Goal: Task Accomplishment & Management: Use online tool/utility

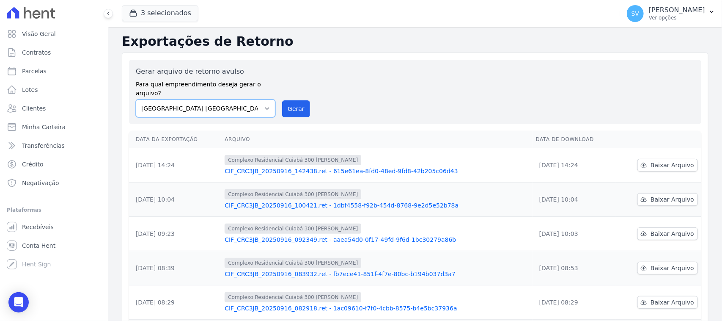
drag, startPoint x: 239, startPoint y: 96, endPoint x: 245, endPoint y: 100, distance: 7.2
click at [238, 99] on select "BAHAMAS EAST VILLAGE COMPLEXO RESIDENCIAL CUIABÁ 300 - JOÃO DE BARRO IBIZA RESI…" at bounding box center [206, 108] width 140 height 18
select select "a999329b-d322-46c5-b2df-9163b092fb9b"
click at [136, 99] on select "BAHAMAS EAST VILLAGE COMPLEXO RESIDENCIAL CUIABÁ 300 - JOÃO DE BARRO IBIZA RESI…" at bounding box center [206, 108] width 140 height 18
drag, startPoint x: 314, startPoint y: 97, endPoint x: 288, endPoint y: 97, distance: 25.8
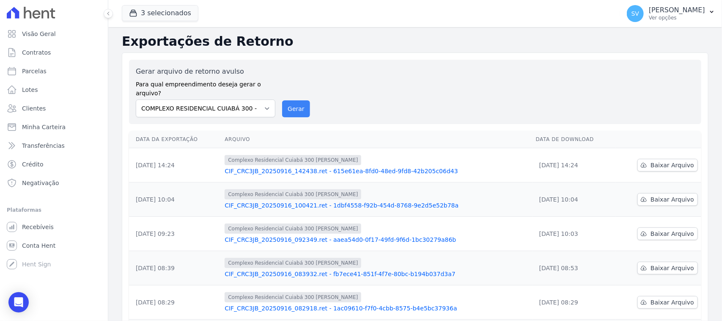
click at [311, 97] on div "Gerar arquivo de retorno avulso Para qual empreendimento deseja gerar o arquivo…" at bounding box center [415, 91] width 559 height 51
drag, startPoint x: 288, startPoint y: 97, endPoint x: 396, endPoint y: 83, distance: 109.7
click at [288, 100] on button "Gerar" at bounding box center [296, 108] width 28 height 17
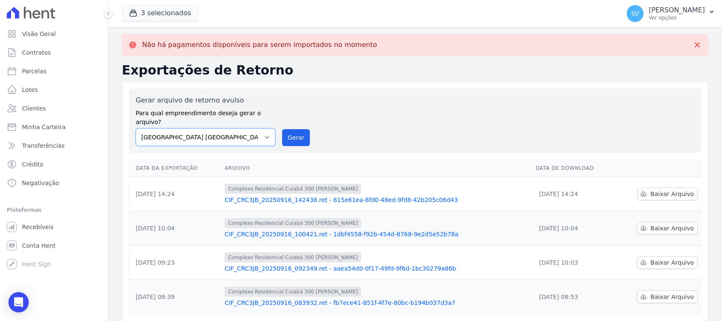
drag, startPoint x: 228, startPoint y: 124, endPoint x: 228, endPoint y: 132, distance: 8.0
click at [228, 128] on select "[GEOGRAPHIC_DATA] COMPLEXO RESIDENCIAL [GEOGRAPHIC_DATA] 300 - [PERSON_NAME][GE…" at bounding box center [206, 137] width 140 height 18
select select "a999329b-d322-46c5-b2df-9163b092fb9b"
click at [136, 128] on select "[GEOGRAPHIC_DATA] COMPLEXO RESIDENCIAL [GEOGRAPHIC_DATA] 300 - [PERSON_NAME][GE…" at bounding box center [206, 137] width 140 height 18
click at [283, 131] on button "Gerar" at bounding box center [296, 137] width 28 height 17
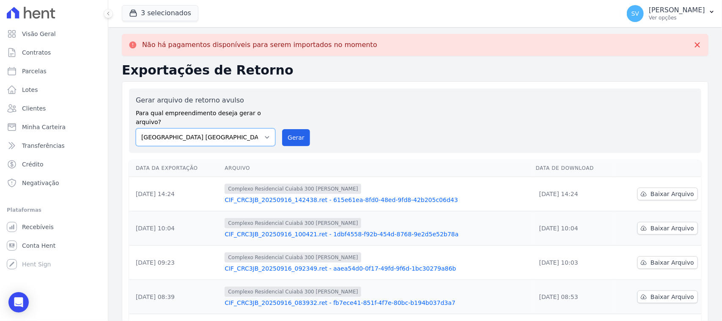
click at [253, 128] on select "[GEOGRAPHIC_DATA] COMPLEXO RESIDENCIAL [GEOGRAPHIC_DATA] 300 - [PERSON_NAME][GE…" at bounding box center [206, 137] width 140 height 18
select select "73a372cd-5640-41c8-aaea-11bd74619c10"
click at [136, 128] on select "[GEOGRAPHIC_DATA] COMPLEXO RESIDENCIAL [GEOGRAPHIC_DATA] 300 - [PERSON_NAME][GE…" at bounding box center [206, 137] width 140 height 18
click at [293, 138] on div "Gerar arquivo de retorno avulso Para qual empreendimento deseja gerar o arquivo…" at bounding box center [415, 120] width 572 height 64
click at [296, 130] on button "Gerar" at bounding box center [296, 137] width 28 height 17
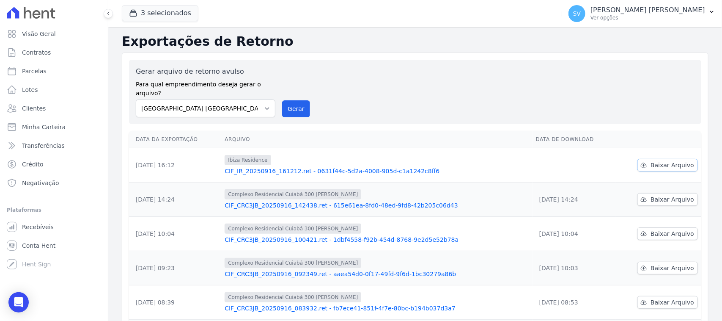
click at [656, 161] on span "Baixar Arquivo" at bounding box center [673, 165] width 44 height 8
drag, startPoint x: 663, startPoint y: 157, endPoint x: 621, endPoint y: 163, distance: 42.4
click at [663, 161] on span "Baixar Arquivo" at bounding box center [673, 165] width 44 height 8
click at [216, 105] on select "[GEOGRAPHIC_DATA] COMPLEXO RESIDENCIAL [GEOGRAPHIC_DATA] 300 - [PERSON_NAME][GE…" at bounding box center [206, 108] width 140 height 18
select select "a999329b-d322-46c5-b2df-9163b092fb9b"
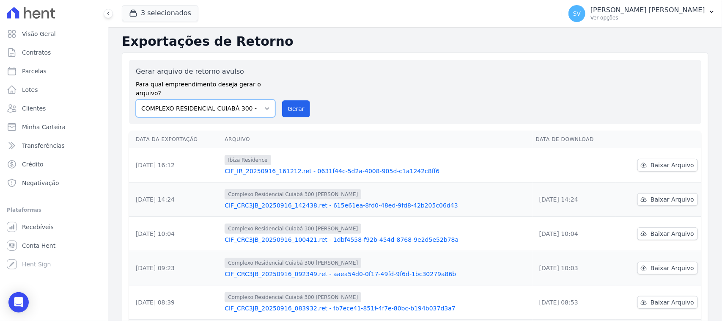
click at [136, 99] on select "[GEOGRAPHIC_DATA] COMPLEXO RESIDENCIAL [GEOGRAPHIC_DATA] 300 - [PERSON_NAME][GE…" at bounding box center [206, 108] width 140 height 18
drag, startPoint x: 297, startPoint y: 101, endPoint x: 389, endPoint y: 80, distance: 95.0
click at [297, 102] on button "Gerar" at bounding box center [296, 108] width 28 height 17
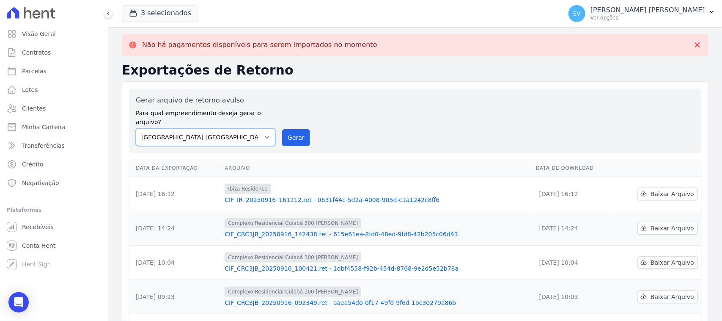
click at [242, 129] on select "[GEOGRAPHIC_DATA] COMPLEXO RESIDENCIAL [GEOGRAPHIC_DATA] 300 - [PERSON_NAME][GE…" at bounding box center [206, 137] width 140 height 18
select select "73a372cd-5640-41c8-aaea-11bd74619c10"
click at [136, 128] on select "[GEOGRAPHIC_DATA] COMPLEXO RESIDENCIAL [GEOGRAPHIC_DATA] 300 - [PERSON_NAME][GE…" at bounding box center [206, 137] width 140 height 18
drag, startPoint x: 286, startPoint y: 121, endPoint x: 391, endPoint y: 75, distance: 114.8
click at [286, 129] on button "Gerar" at bounding box center [296, 137] width 28 height 17
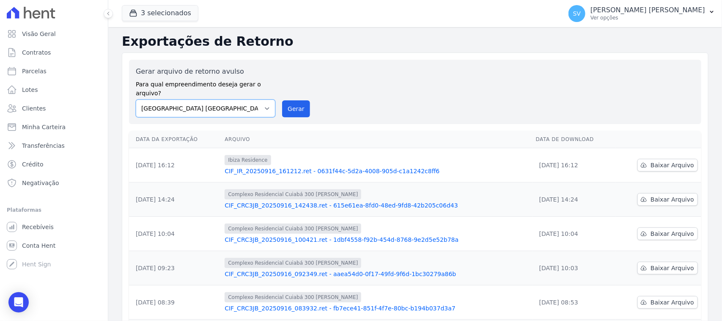
drag, startPoint x: 265, startPoint y: 102, endPoint x: 265, endPoint y: 107, distance: 5.1
click at [265, 102] on select "[GEOGRAPHIC_DATA] COMPLEXO RESIDENCIAL [GEOGRAPHIC_DATA] 300 - [PERSON_NAME][GE…" at bounding box center [206, 108] width 140 height 18
select select "a999329b-d322-46c5-b2df-9163b092fb9b"
click at [136, 99] on select "[GEOGRAPHIC_DATA] COMPLEXO RESIDENCIAL [GEOGRAPHIC_DATA] 300 - [PERSON_NAME][GE…" at bounding box center [206, 108] width 140 height 18
click at [288, 102] on button "Gerar" at bounding box center [296, 108] width 28 height 17
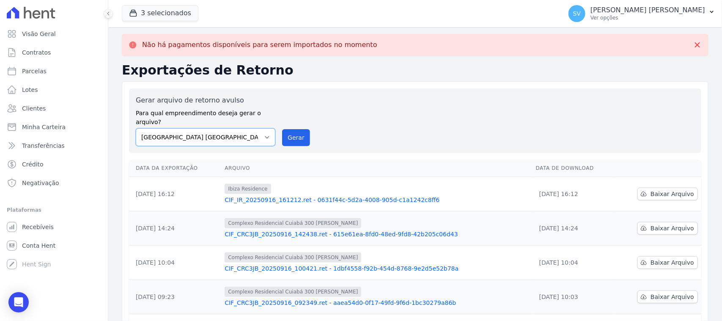
drag, startPoint x: 248, startPoint y: 124, endPoint x: 250, endPoint y: 136, distance: 12.5
click at [248, 128] on select "[GEOGRAPHIC_DATA] COMPLEXO RESIDENCIAL [GEOGRAPHIC_DATA] 300 - [PERSON_NAME][GE…" at bounding box center [206, 137] width 140 height 18
click at [136, 128] on select "[GEOGRAPHIC_DATA] COMPLEXO RESIDENCIAL [GEOGRAPHIC_DATA] 300 - [PERSON_NAME][GE…" at bounding box center [206, 137] width 140 height 18
click at [307, 127] on div "Gerar arquivo de retorno avulso Para qual empreendimento deseja gerar o arquivo…" at bounding box center [415, 120] width 559 height 51
drag, startPoint x: 299, startPoint y: 127, endPoint x: 405, endPoint y: 82, distance: 115.5
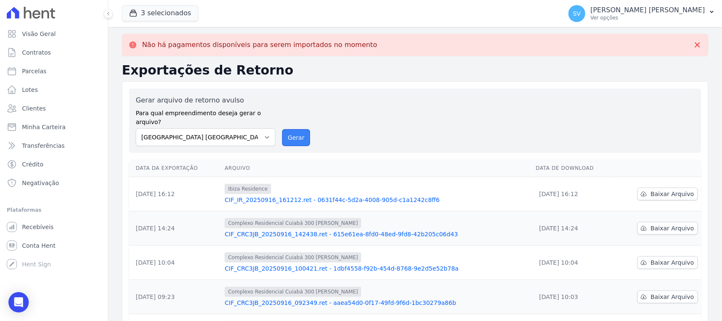
click at [300, 129] on button "Gerar" at bounding box center [296, 137] width 28 height 17
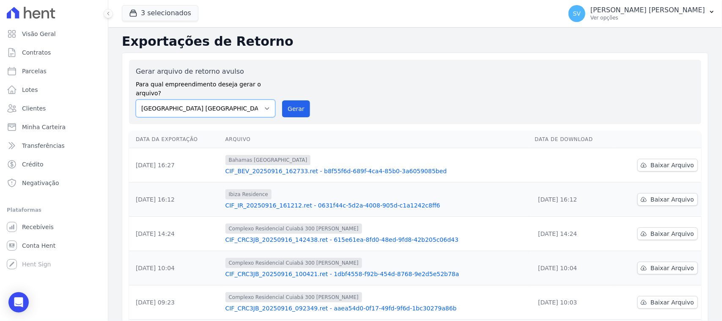
drag, startPoint x: 227, startPoint y: 90, endPoint x: 238, endPoint y: 101, distance: 15.6
click at [227, 99] on select "[GEOGRAPHIC_DATA] COMPLEXO RESIDENCIAL [GEOGRAPHIC_DATA] 300 - [PERSON_NAME][GE…" at bounding box center [206, 108] width 140 height 18
select select "a999329b-d322-46c5-b2df-9163b092fb9b"
click at [136, 99] on select "[GEOGRAPHIC_DATA] COMPLEXO RESIDENCIAL [GEOGRAPHIC_DATA] 300 - [PERSON_NAME][GE…" at bounding box center [206, 108] width 140 height 18
drag, startPoint x: 295, startPoint y: 102, endPoint x: 388, endPoint y: 79, distance: 96.5
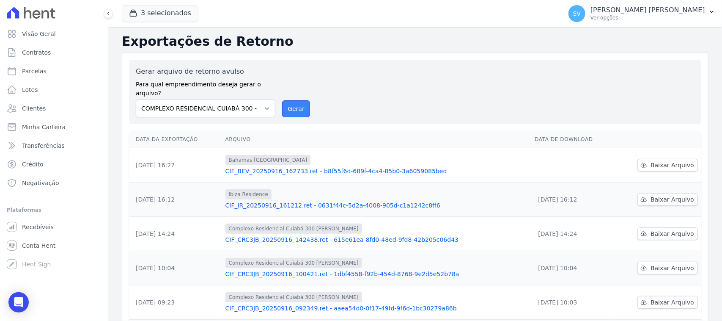
click at [295, 104] on button "Gerar" at bounding box center [296, 108] width 28 height 17
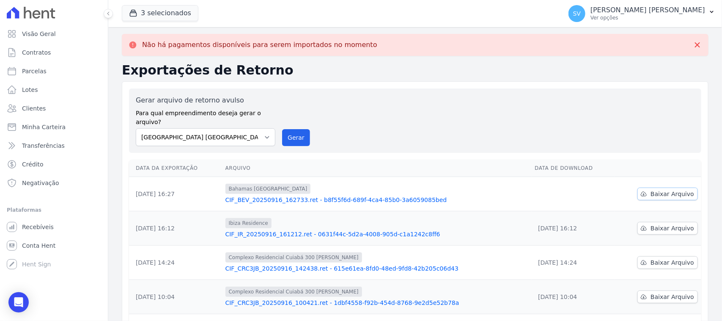
click at [677, 190] on span "Baixar Arquivo" at bounding box center [673, 194] width 44 height 8
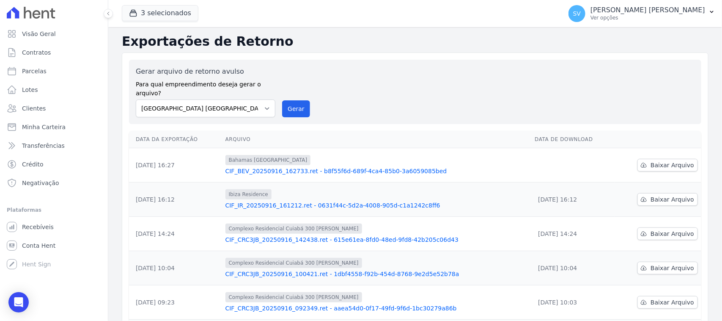
click at [454, 56] on div "Gerar arquivo de retorno avulso Para qual empreendimento deseja gerar o arquivo…" at bounding box center [415, 290] width 587 height 476
drag, startPoint x: 659, startPoint y: 152, endPoint x: 666, endPoint y: 155, distance: 7.4
click at [660, 161] on span "Baixar Arquivo" at bounding box center [673, 165] width 44 height 8
click at [286, 11] on div "3 selecionados CONSTRUTORA E IMOBILIARIA [PERSON_NAME] [GEOGRAPHIC_DATA] COMPLE…" at bounding box center [340, 14] width 437 height 28
click at [246, 105] on select "[GEOGRAPHIC_DATA] COMPLEXO RESIDENCIAL [GEOGRAPHIC_DATA] 300 - [PERSON_NAME][GE…" at bounding box center [206, 108] width 140 height 18
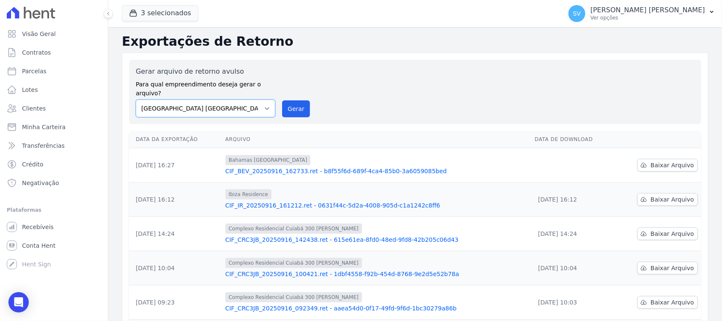
select select "a999329b-d322-46c5-b2df-9163b092fb9b"
click at [136, 99] on select "[GEOGRAPHIC_DATA] COMPLEXO RESIDENCIAL [GEOGRAPHIC_DATA] 300 - [PERSON_NAME][GE…" at bounding box center [206, 108] width 140 height 18
click at [294, 100] on button "Gerar" at bounding box center [296, 108] width 28 height 17
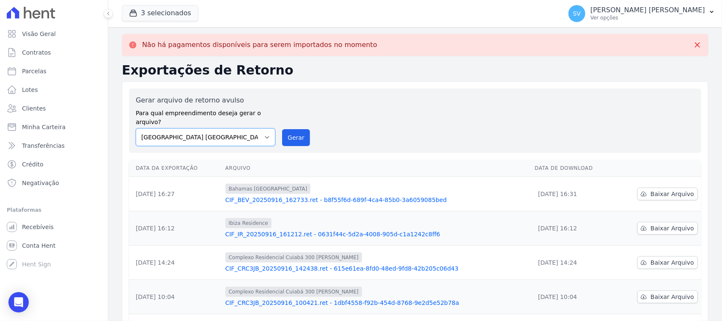
click at [248, 128] on select "[GEOGRAPHIC_DATA] COMPLEXO RESIDENCIAL [GEOGRAPHIC_DATA] 300 - [PERSON_NAME][GE…" at bounding box center [206, 137] width 140 height 18
select select "a999329b-d322-46c5-b2df-9163b092fb9b"
click at [136, 128] on select "[GEOGRAPHIC_DATA] COMPLEXO RESIDENCIAL [GEOGRAPHIC_DATA] 300 - [PERSON_NAME][GE…" at bounding box center [206, 137] width 140 height 18
drag, startPoint x: 308, startPoint y: 127, endPoint x: 303, endPoint y: 129, distance: 4.7
click at [305, 129] on div "Gerar arquivo de retorno avulso Para qual empreendimento deseja gerar o arquivo…" at bounding box center [415, 120] width 559 height 51
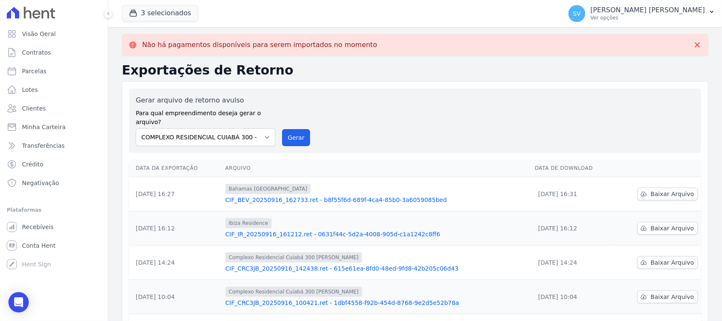
click at [303, 130] on button "Gerar" at bounding box center [296, 137] width 28 height 17
click at [226, 128] on select "[GEOGRAPHIC_DATA] COMPLEXO RESIDENCIAL [GEOGRAPHIC_DATA] 300 - [PERSON_NAME][GE…" at bounding box center [206, 137] width 140 height 18
select select "73a372cd-5640-41c8-aaea-11bd74619c10"
click at [136, 128] on select "[GEOGRAPHIC_DATA] COMPLEXO RESIDENCIAL [GEOGRAPHIC_DATA] 300 - [PERSON_NAME][GE…" at bounding box center [206, 137] width 140 height 18
click at [291, 130] on button "Gerar" at bounding box center [296, 137] width 28 height 17
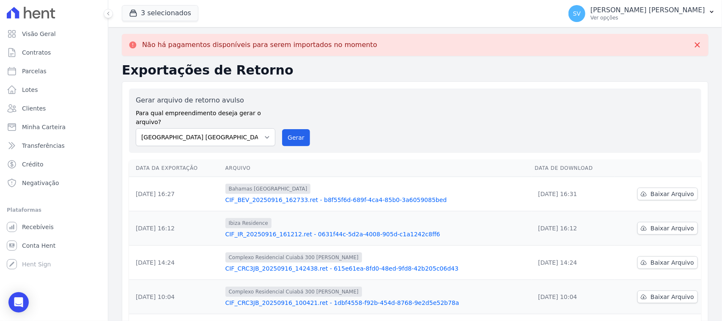
drag, startPoint x: 403, startPoint y: 73, endPoint x: 395, endPoint y: 84, distance: 13.9
click at [403, 74] on h2 "Exportações de Retorno" at bounding box center [415, 70] width 587 height 15
click at [52, 70] on link "Parcelas" at bounding box center [53, 71] width 101 height 17
select select
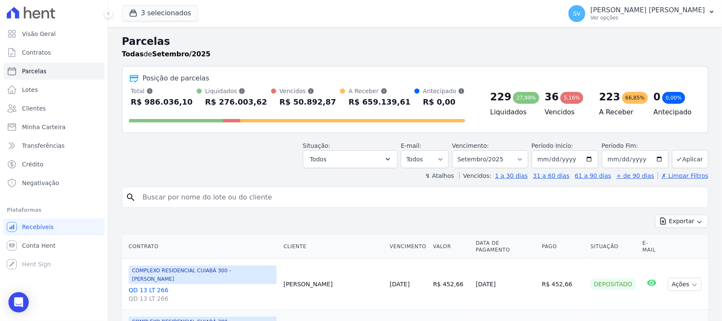
click at [474, 52] on div "Todas de Setembro/2025" at bounding box center [415, 54] width 587 height 10
click at [305, 195] on input "search" at bounding box center [421, 197] width 567 height 17
type input "[PERSON_NAME] [PERSON_NAME]"
select select
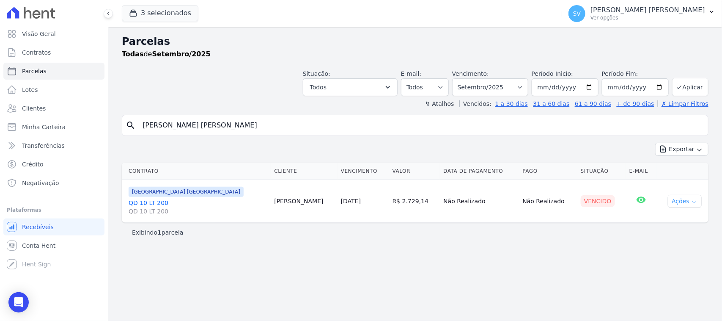
click at [676, 203] on button "Ações" at bounding box center [685, 201] width 34 height 13
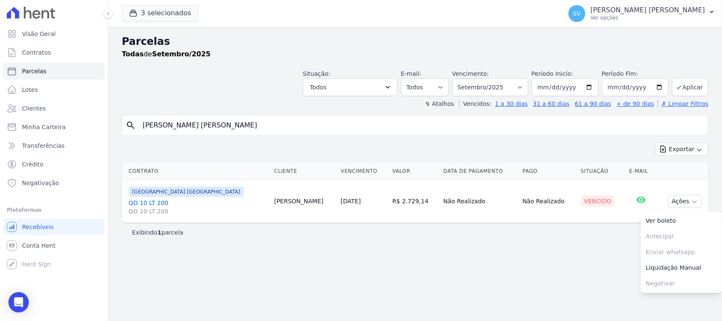
drag, startPoint x: 527, startPoint y: 151, endPoint x: 555, endPoint y: 171, distance: 33.8
click at [527, 152] on div "Exportar Exportar PDF Exportar CSV" at bounding box center [415, 153] width 587 height 20
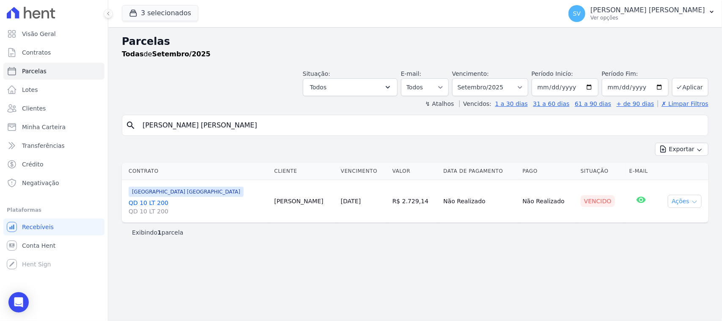
click at [680, 202] on button "Ações" at bounding box center [685, 201] width 34 height 13
click at [678, 220] on link "Ver boleto" at bounding box center [681, 221] width 81 height 16
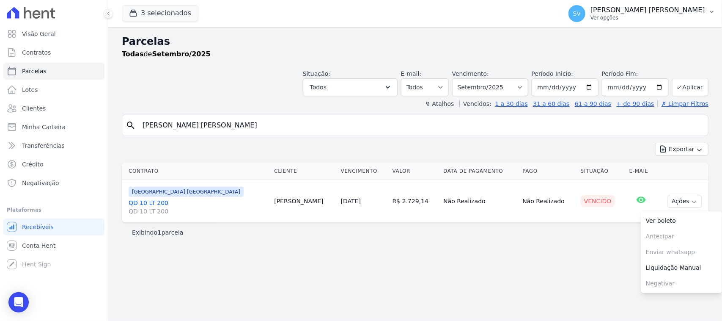
click at [597, 3] on button "[PERSON_NAME] [PERSON_NAME] Ver opções" at bounding box center [642, 14] width 160 height 24
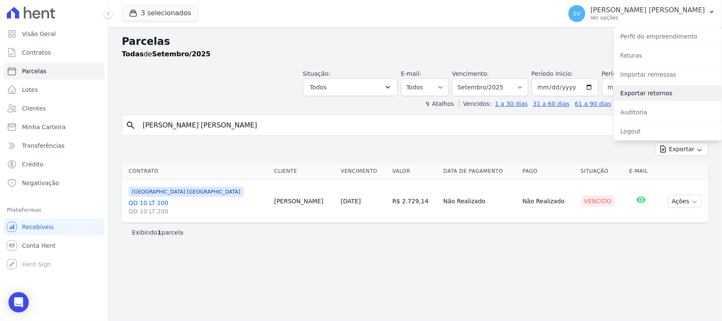
click at [652, 93] on link "Exportar retornos" at bounding box center [668, 92] width 108 height 15
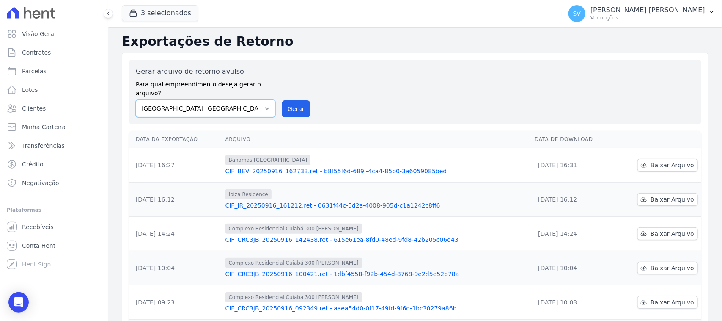
drag, startPoint x: 246, startPoint y: 108, endPoint x: 263, endPoint y: 83, distance: 29.9
click at [248, 104] on select "[GEOGRAPHIC_DATA] COMPLEXO RESIDENCIAL [GEOGRAPHIC_DATA] 300 - [PERSON_NAME][GE…" at bounding box center [206, 108] width 140 height 18
click at [292, 100] on button "Gerar" at bounding box center [296, 108] width 28 height 17
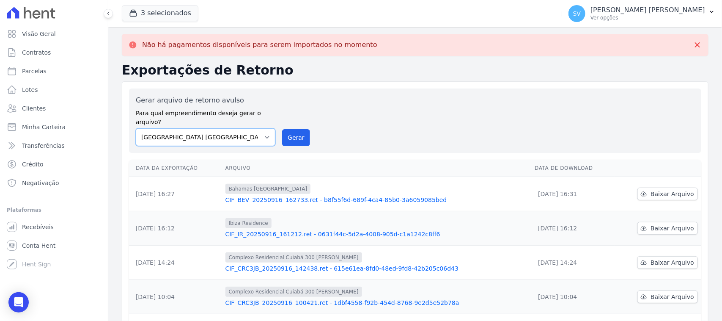
click at [261, 128] on select "[GEOGRAPHIC_DATA] COMPLEXO RESIDENCIAL [GEOGRAPHIC_DATA] 300 - [PERSON_NAME][GE…" at bounding box center [206, 137] width 140 height 18
select select "a999329b-d322-46c5-b2df-9163b092fb9b"
click at [136, 128] on select "[GEOGRAPHIC_DATA] COMPLEXO RESIDENCIAL [GEOGRAPHIC_DATA] 300 - [PERSON_NAME][GE…" at bounding box center [206, 137] width 140 height 18
click at [290, 129] on button "Gerar" at bounding box center [296, 137] width 28 height 17
click at [234, 129] on select "[GEOGRAPHIC_DATA] COMPLEXO RESIDENCIAL [GEOGRAPHIC_DATA] 300 - [PERSON_NAME][GE…" at bounding box center [206, 137] width 140 height 18
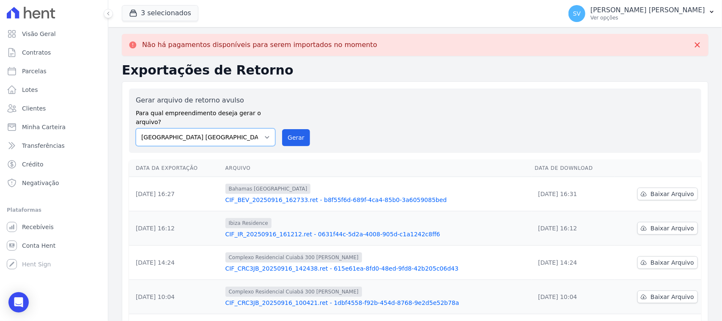
select select "73a372cd-5640-41c8-aaea-11bd74619c10"
click at [136, 128] on select "[GEOGRAPHIC_DATA] COMPLEXO RESIDENCIAL [GEOGRAPHIC_DATA] 300 - [PERSON_NAME][GE…" at bounding box center [206, 137] width 140 height 18
click at [286, 129] on button "Gerar" at bounding box center [296, 137] width 28 height 17
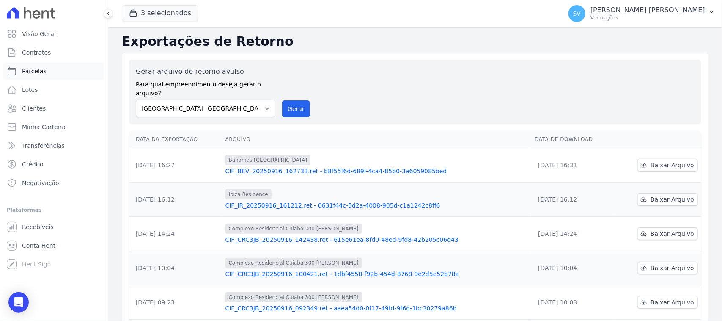
click at [52, 66] on link "Parcelas" at bounding box center [53, 71] width 101 height 17
select select
